Goal: Transaction & Acquisition: Obtain resource

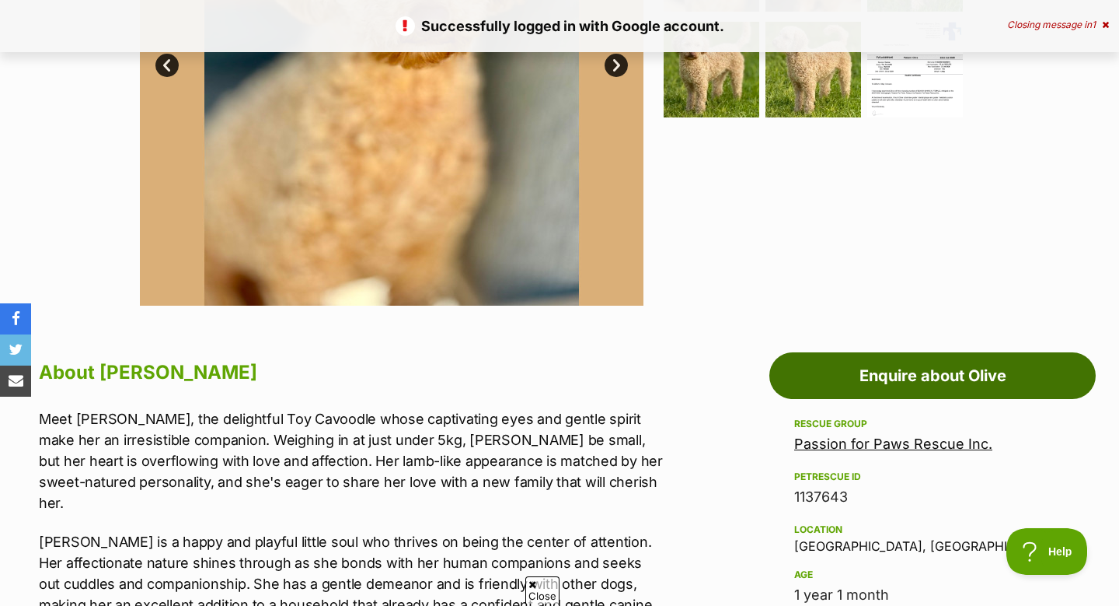
click at [858, 382] on link "Enquire about Olive" at bounding box center [933, 375] width 327 height 47
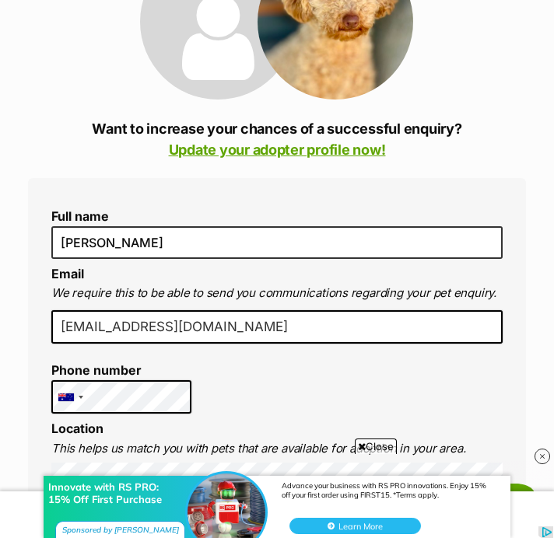
scroll to position [251, 0]
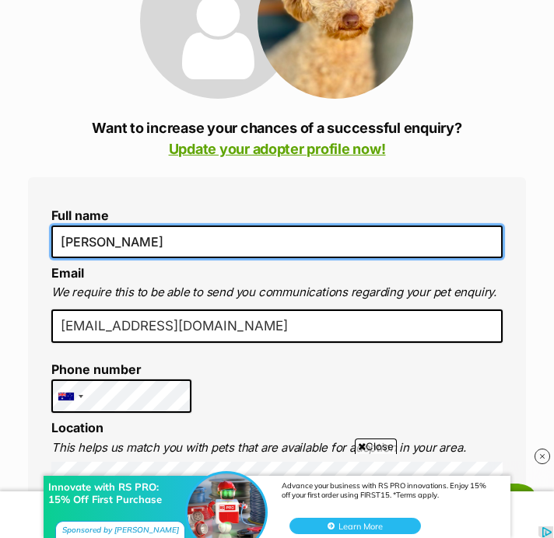
click at [191, 240] on input "[PERSON_NAME]" at bounding box center [276, 241] width 451 height 33
drag, startPoint x: 191, startPoint y: 240, endPoint x: 6, endPoint y: 240, distance: 185.0
type input "Geraldine Alice King"
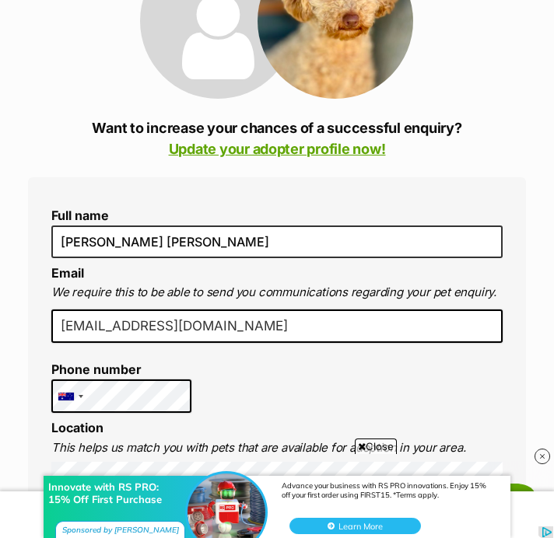
scroll to position [0, 0]
drag, startPoint x: 252, startPoint y: 323, endPoint x: 44, endPoint y: 320, distance: 208.4
click at [63, 324] on input "Gaking3722@gmail.com" at bounding box center [276, 326] width 451 height 34
click at [70, 324] on input "Gaking3722@gmail.com" at bounding box center [276, 326] width 451 height 34
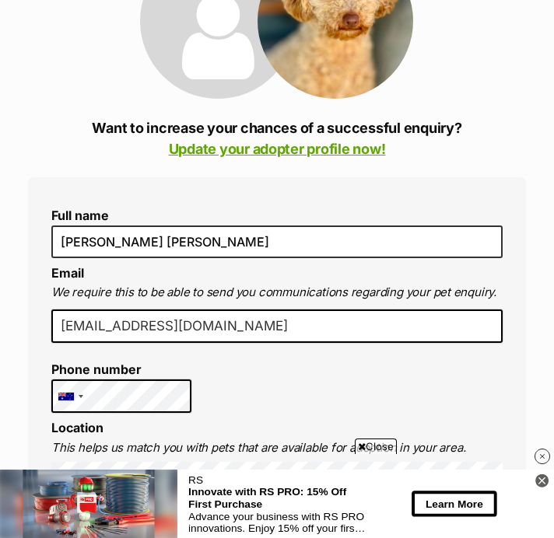
type input "gaking3722@gmail.com"
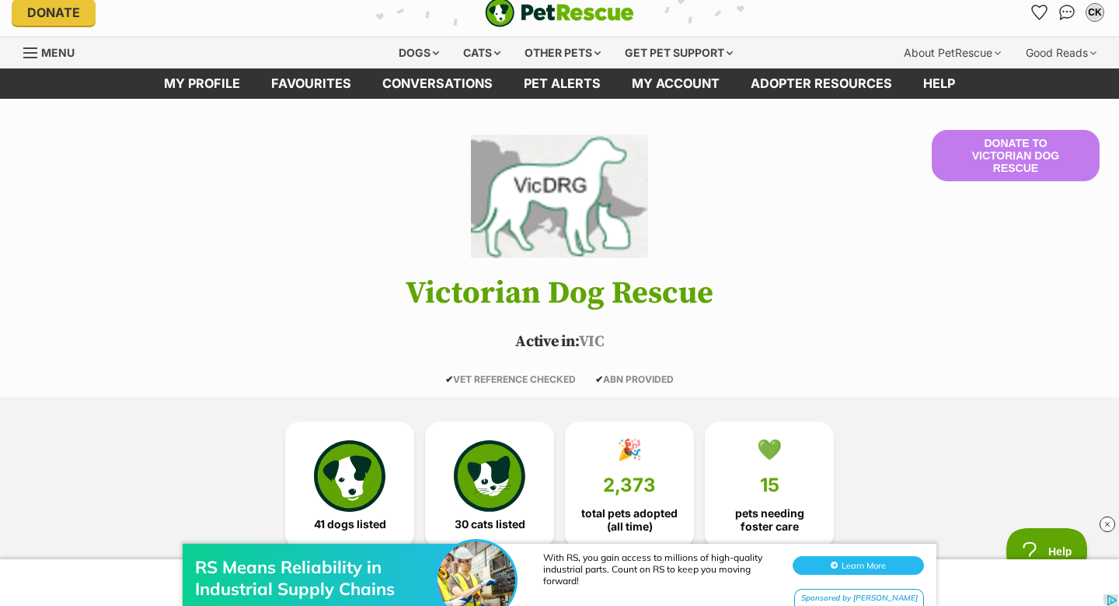
scroll to position [12, 0]
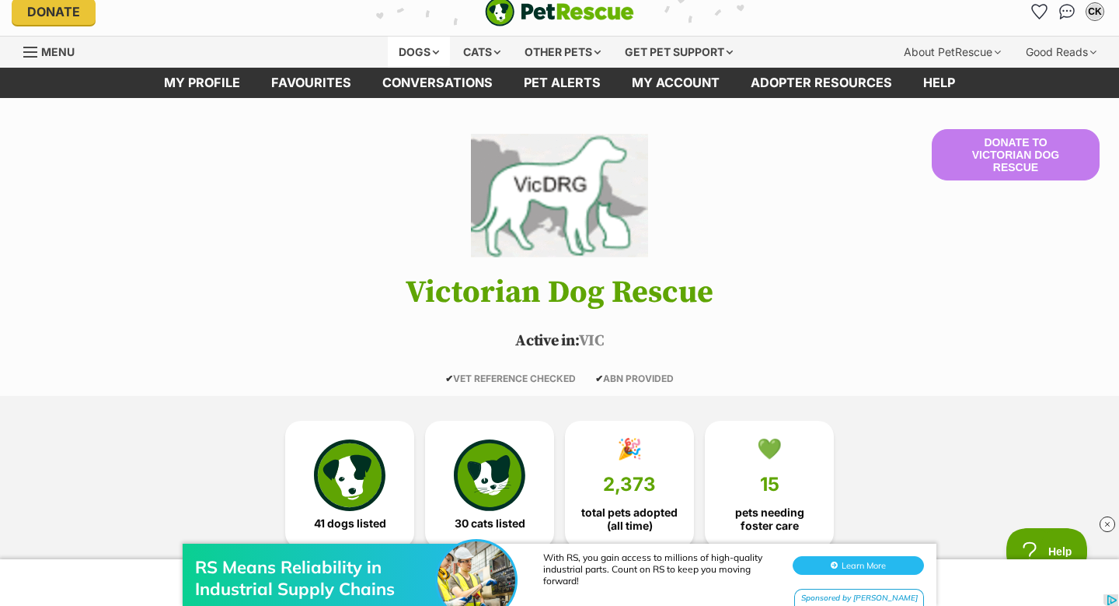
click at [426, 50] on div "Dogs" at bounding box center [419, 52] width 62 height 31
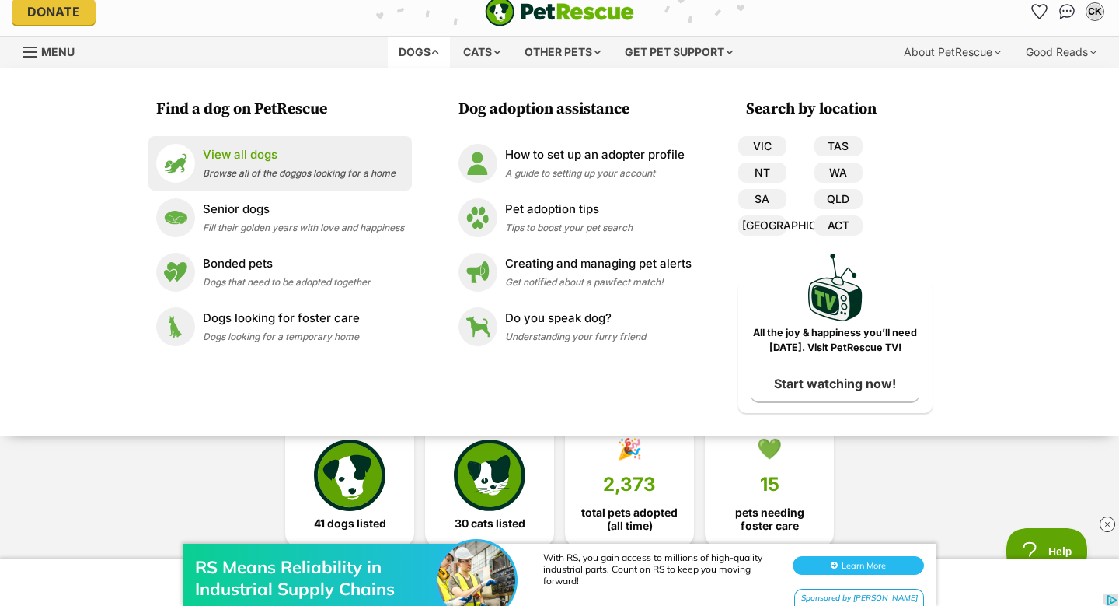
click at [246, 161] on p "View all dogs" at bounding box center [299, 155] width 193 height 18
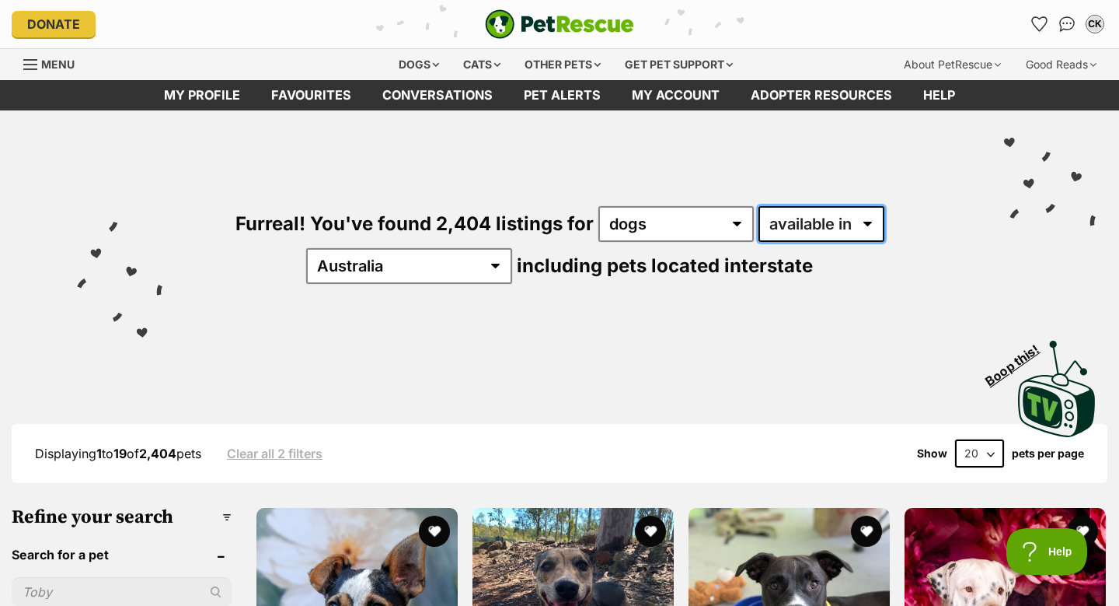
click at [759, 220] on select "available in located in" at bounding box center [822, 224] width 126 height 36
select select "disabled"
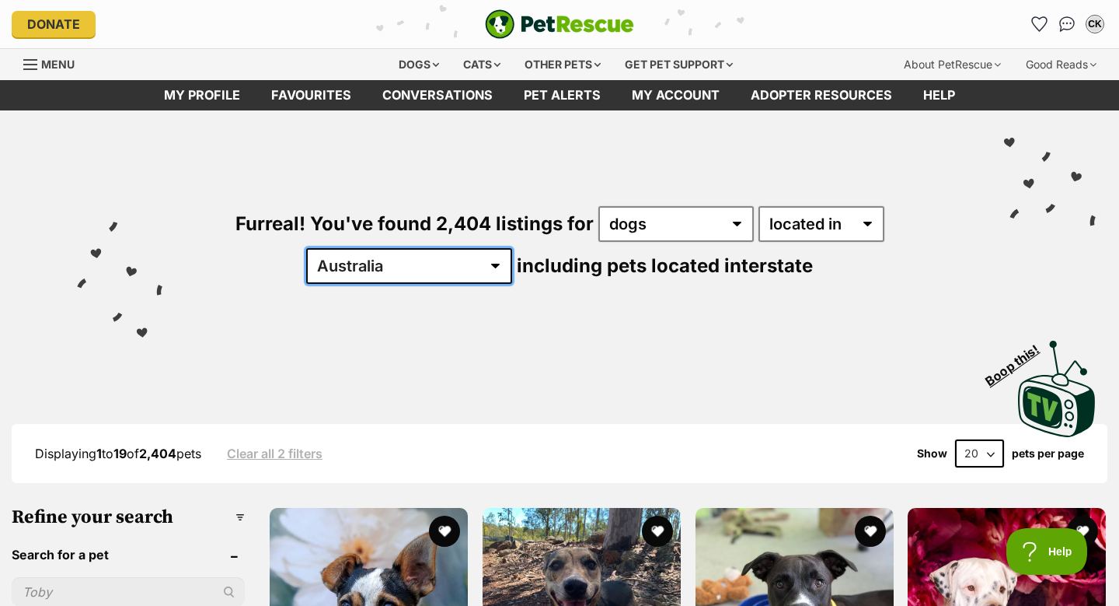
click at [512, 248] on select "Australia ACT NSW NT QLD SA TAS VIC WA" at bounding box center [409, 266] width 206 height 36
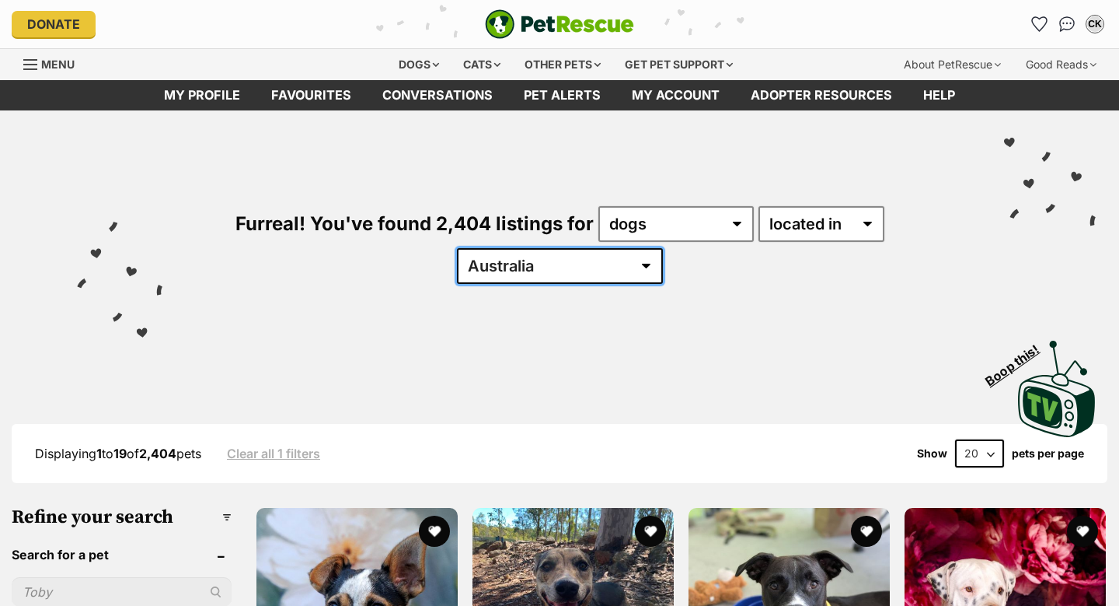
click at [663, 248] on select "Australia ACT NSW NT QLD SA TAS VIC WA" at bounding box center [560, 266] width 206 height 36
select select "VIC"
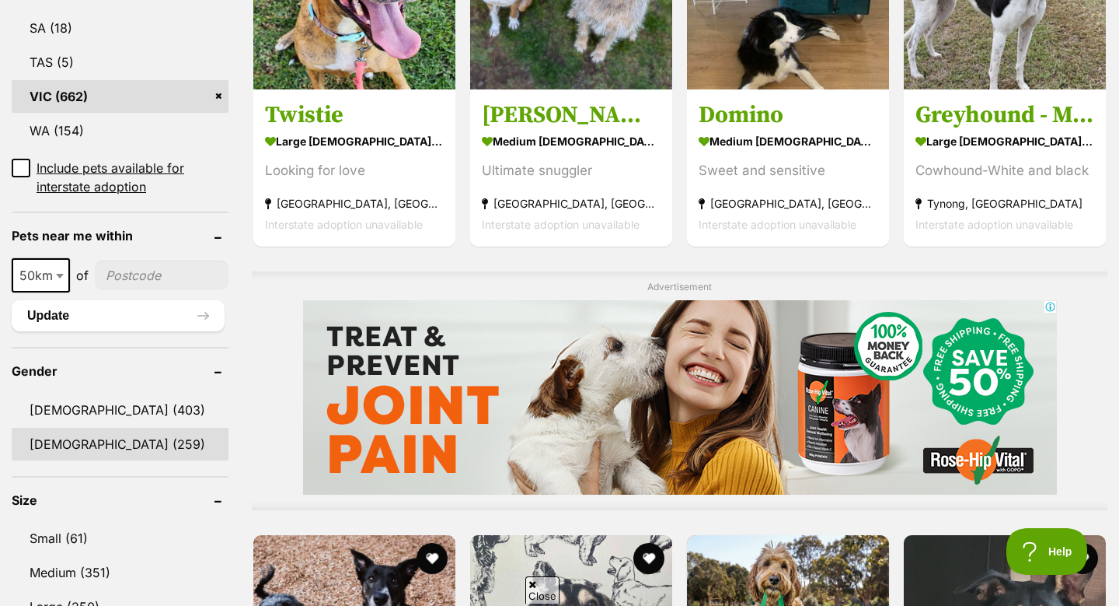
click at [82, 428] on link "Female (259)" at bounding box center [120, 444] width 217 height 33
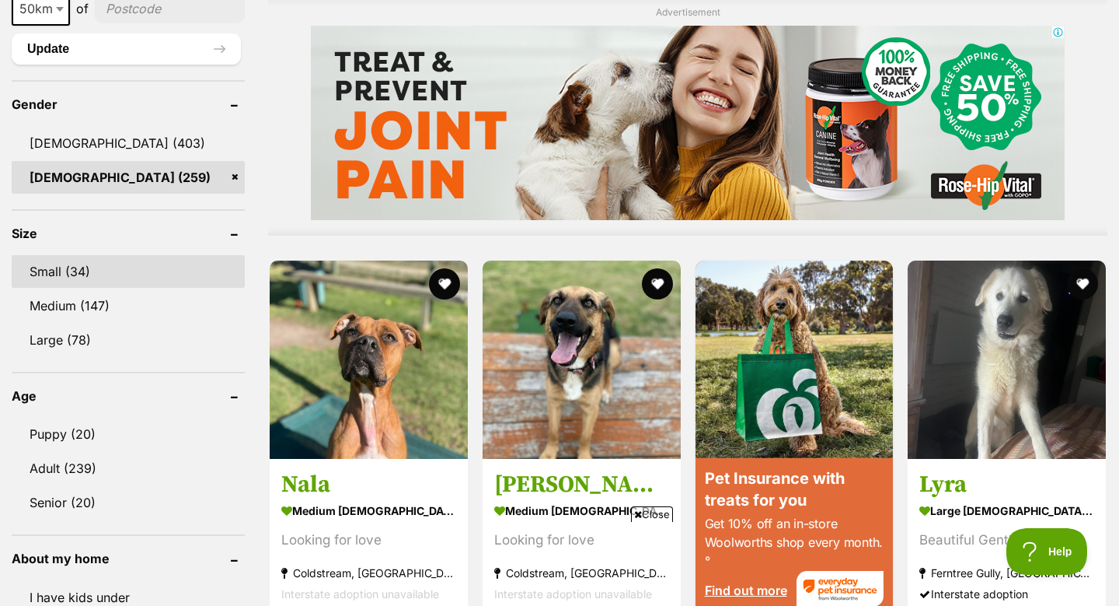
click at [127, 280] on link "Small (34)" at bounding box center [128, 271] width 233 height 33
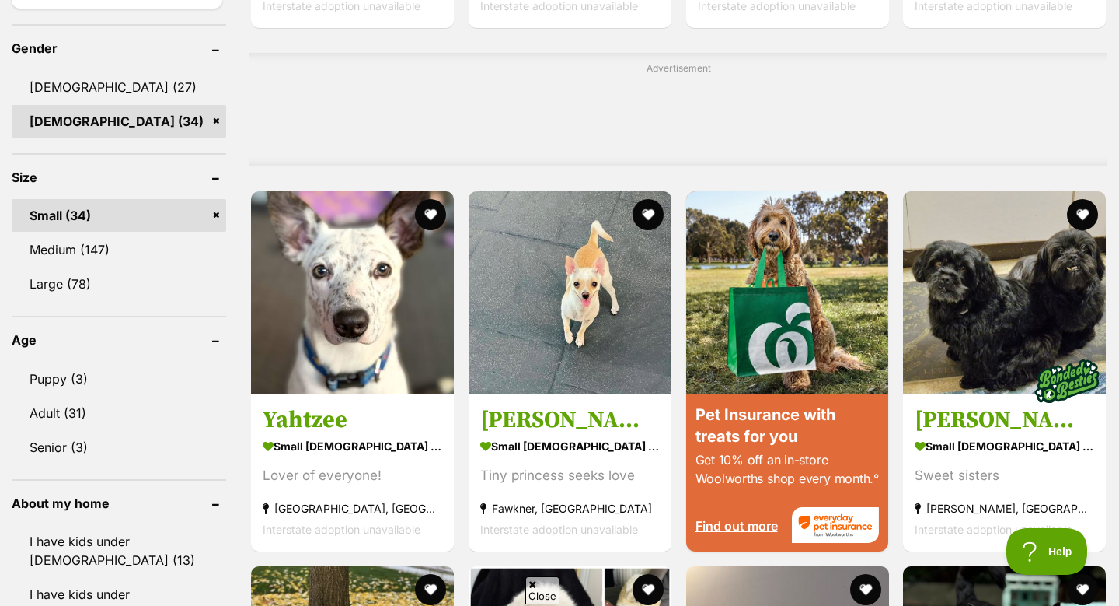
scroll to position [1217, 0]
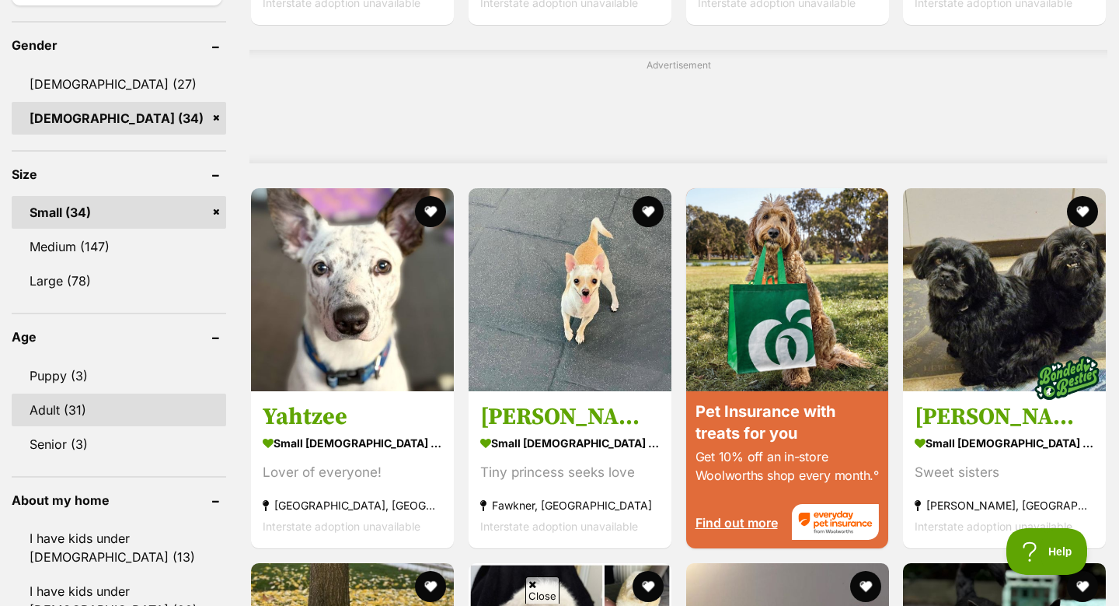
click at [96, 410] on link "Adult (31)" at bounding box center [119, 409] width 215 height 33
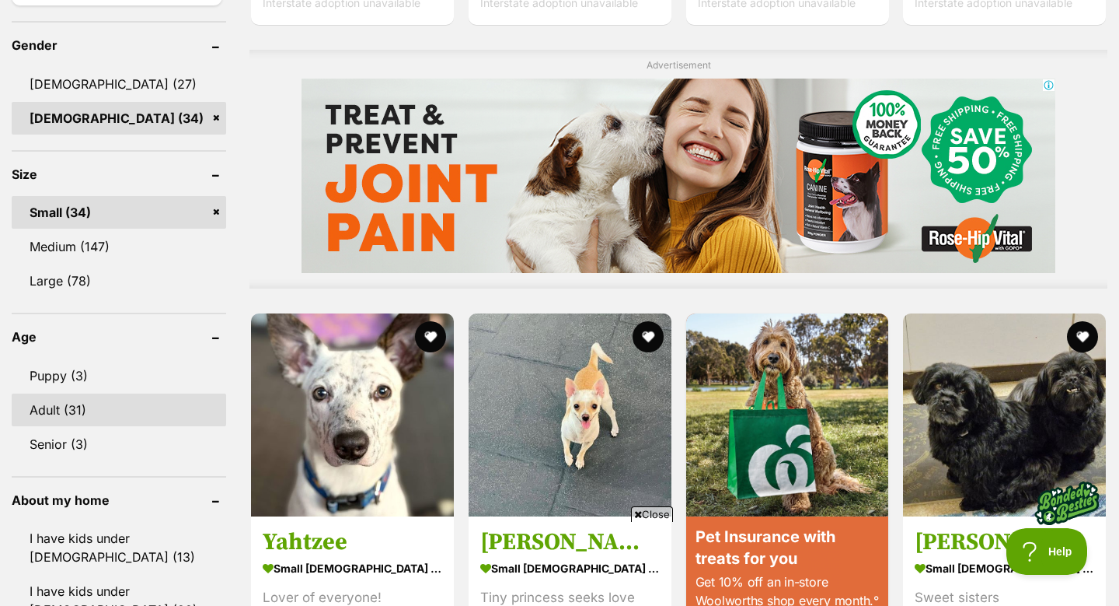
scroll to position [0, 0]
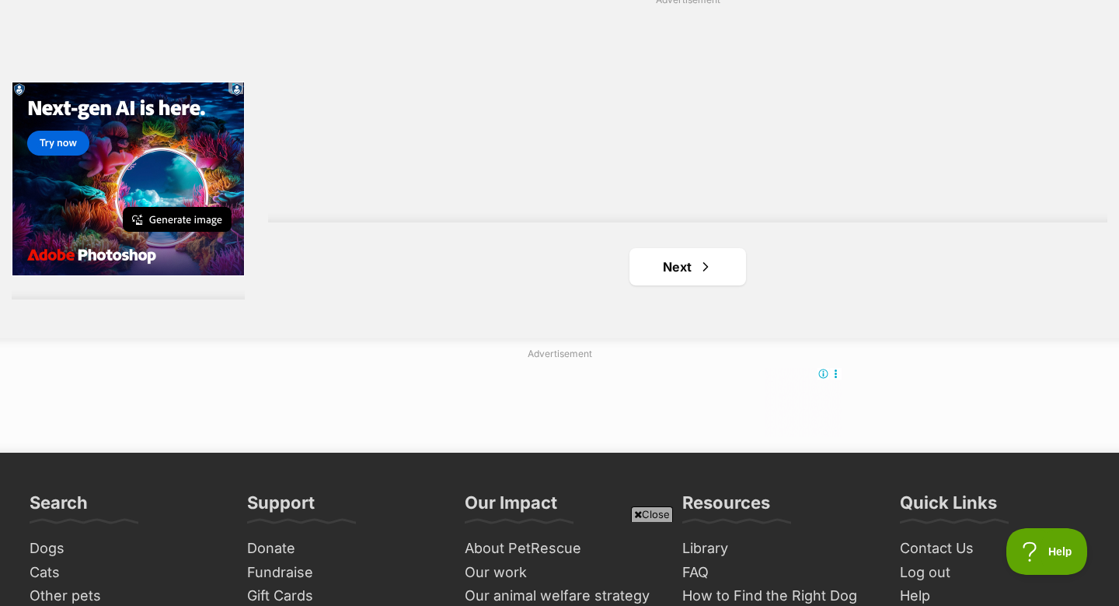
scroll to position [2758, 0]
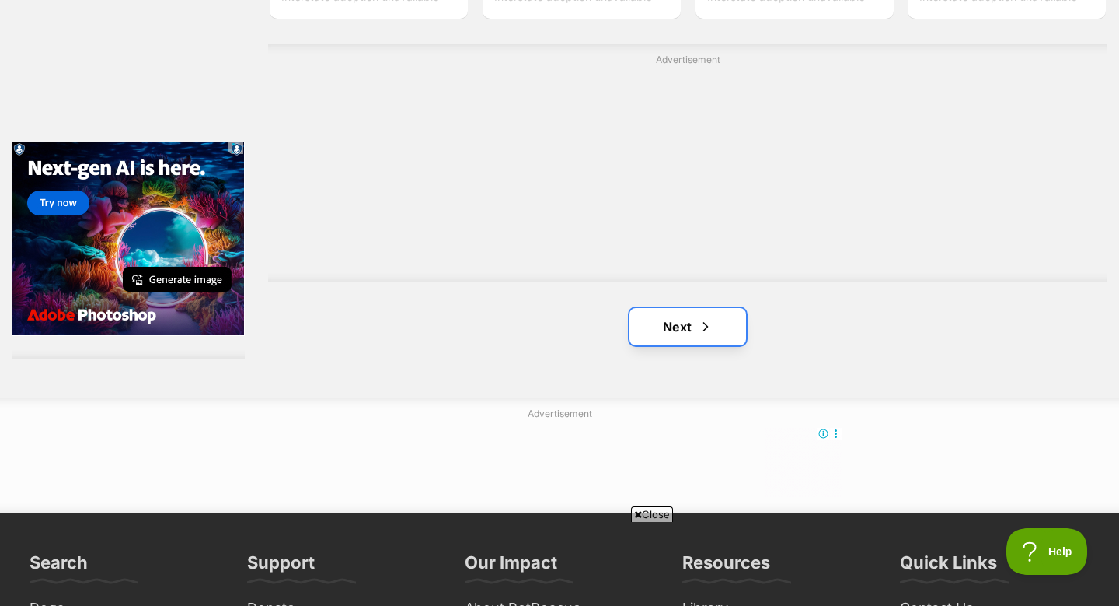
click at [704, 340] on link "Next" at bounding box center [688, 326] width 117 height 37
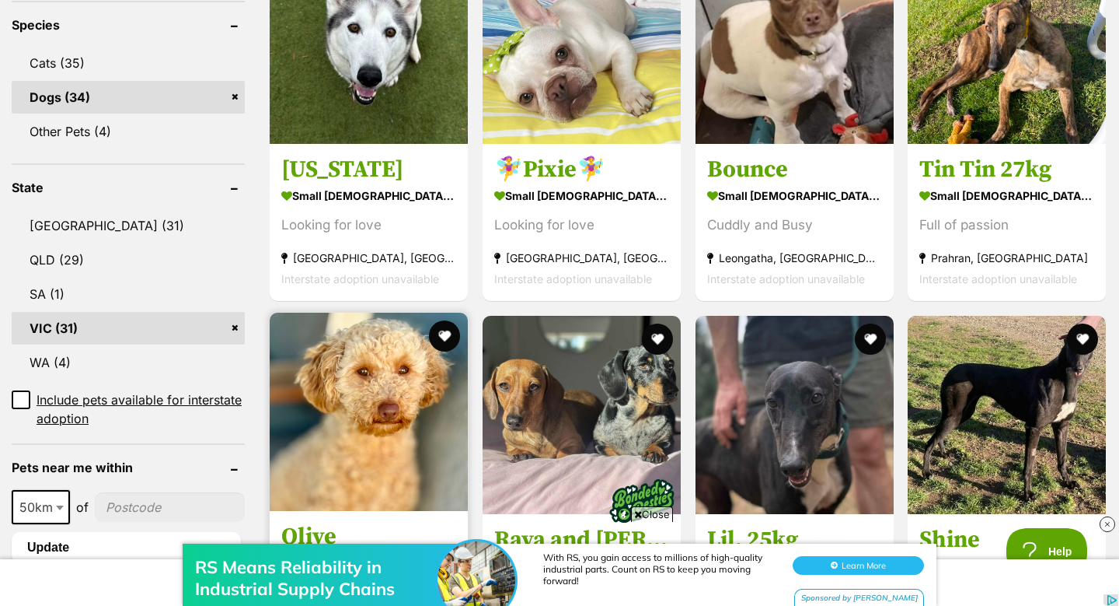
scroll to position [662, 0]
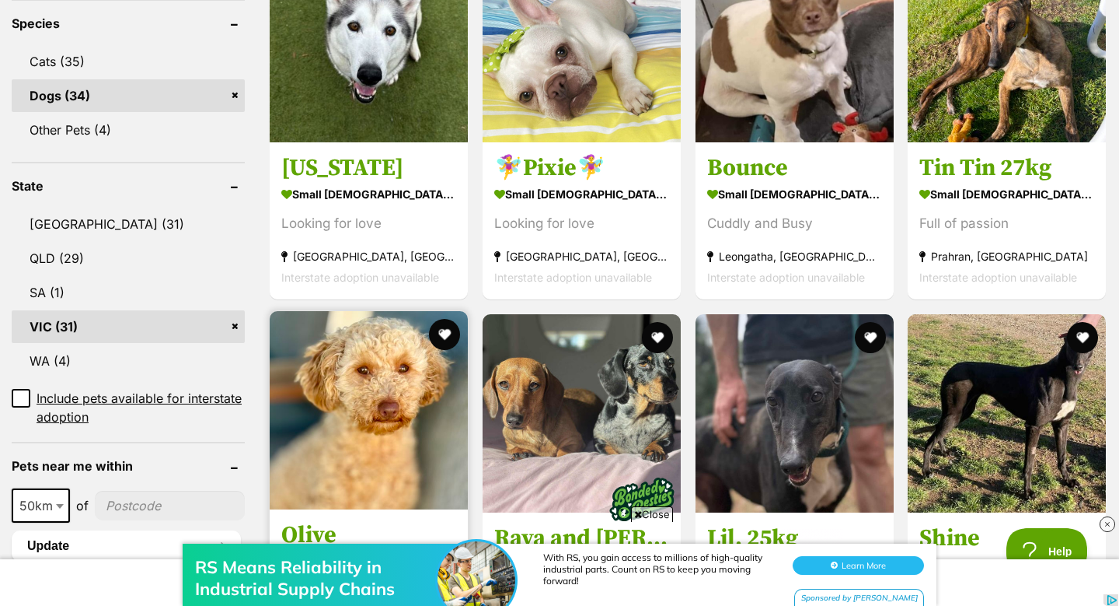
click at [343, 430] on img at bounding box center [369, 410] width 198 height 198
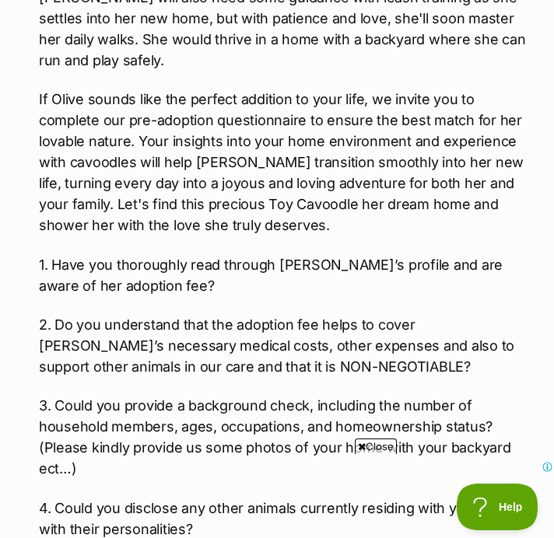
scroll to position [1884, 0]
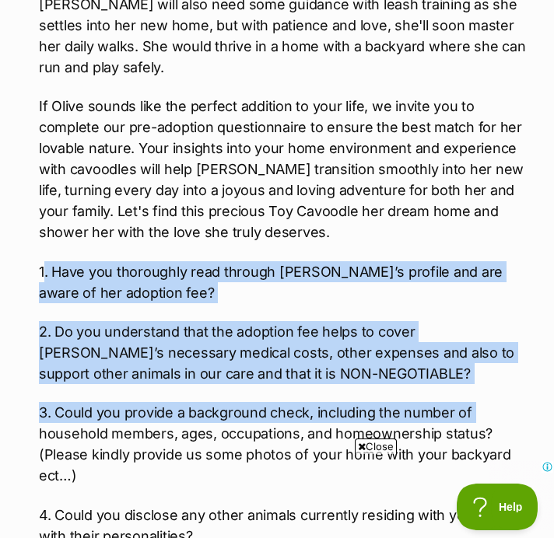
drag, startPoint x: 45, startPoint y: 224, endPoint x: 40, endPoint y: 389, distance: 164.9
click at [40, 389] on div "Meet [PERSON_NAME], the delightful Toy Cavoodle whose captivating eyes and gent…" at bounding box center [284, 383] width 491 height 1566
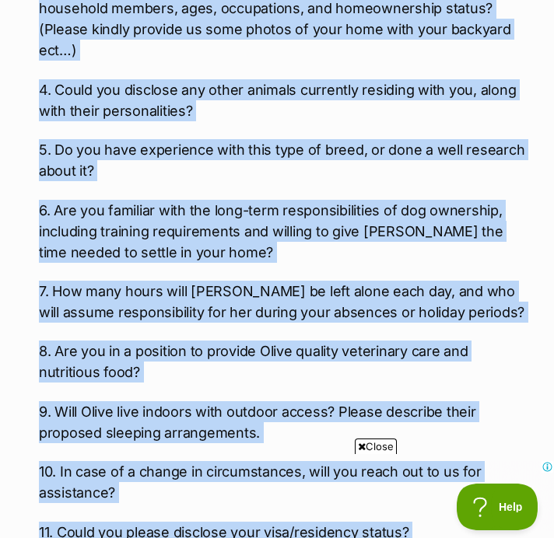
scroll to position [2357, 0]
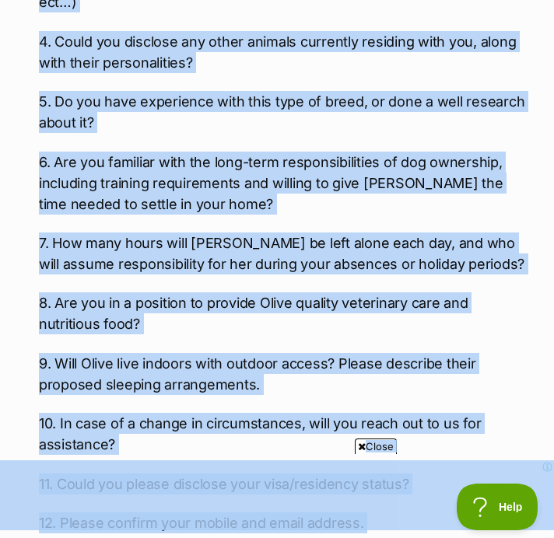
drag, startPoint x: 33, startPoint y: 222, endPoint x: 52, endPoint y: 451, distance: 230.1
click at [52, 451] on div "About [PERSON_NAME] Meet [PERSON_NAME], the delightful Toy Cavoodle whose capti…" at bounding box center [276, 112] width 507 height 2076
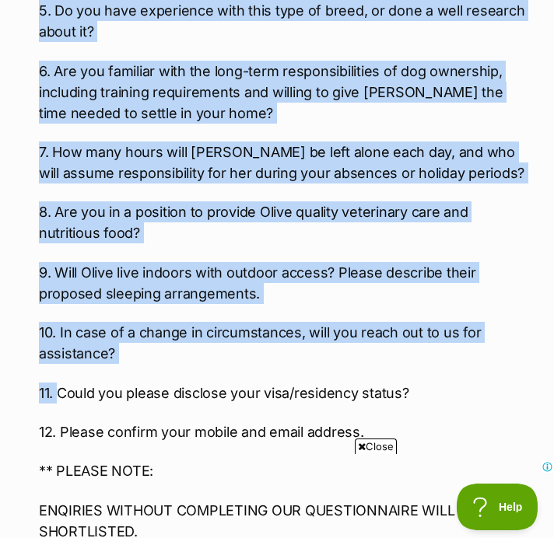
scroll to position [2478, 0]
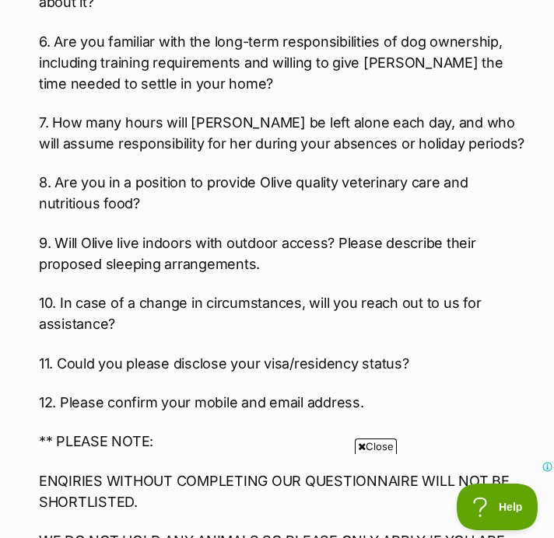
click at [280, 392] on p "12. Please confirm your mobile and email address." at bounding box center [284, 402] width 491 height 21
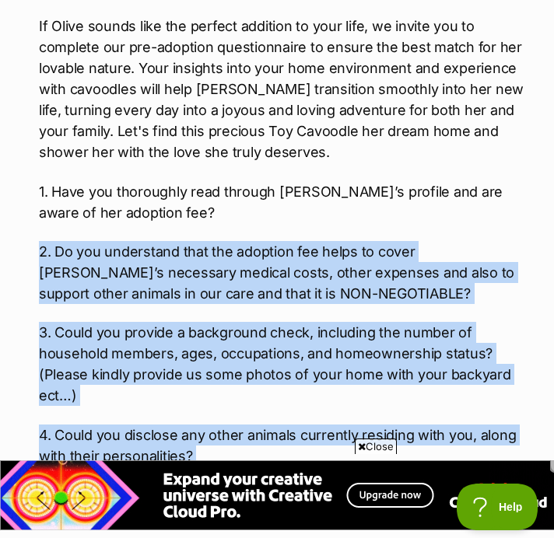
scroll to position [0, 0]
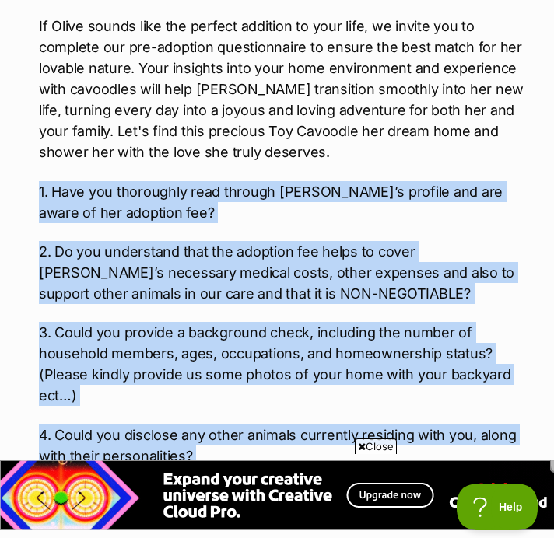
drag, startPoint x: 372, startPoint y: 362, endPoint x: 50, endPoint y: 135, distance: 393.8
click at [50, 135] on div "Meet [PERSON_NAME], the delightful Toy Cavoodle whose captivating eyes and gent…" at bounding box center [284, 303] width 491 height 1566
copy div "9. Lore ips dolorsitam cons adipisc Elits’d eiusmod tem inc utlab et dol magnaa…"
